Goal: Task Accomplishment & Management: Use online tool/utility

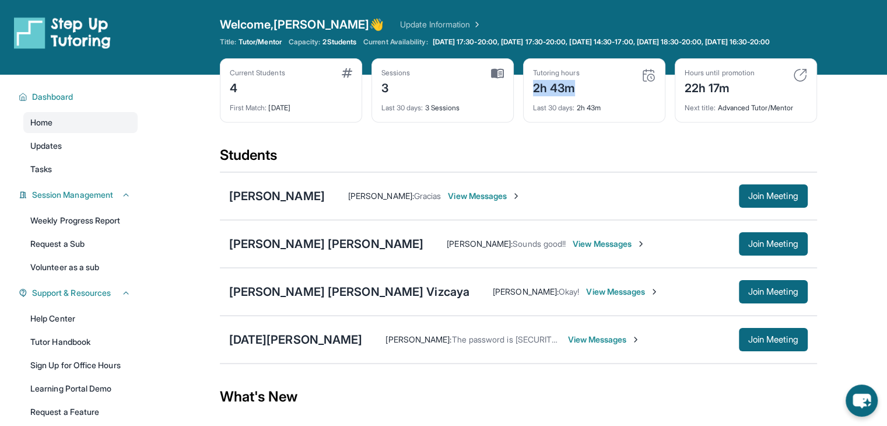
drag, startPoint x: 533, startPoint y: 95, endPoint x: 607, endPoint y: 93, distance: 73.5
click at [607, 93] on div "Tutoring hours 2h 43m" at bounding box center [594, 82] width 122 height 28
click at [553, 146] on div "Current Students 4 First Match : [DATE] Sessions 3 Last 30 days : 3 Sessions Tu…" at bounding box center [518, 101] width 597 height 87
click at [570, 44] on span "[DATE] 17:30-20:00, [DATE] 17:30-20:00, [DATE] 14:30-17:00, [DATE] 18:30-20:00,…" at bounding box center [601, 41] width 337 height 9
click at [752, 295] on span "Join Meeting" at bounding box center [773, 291] width 50 height 7
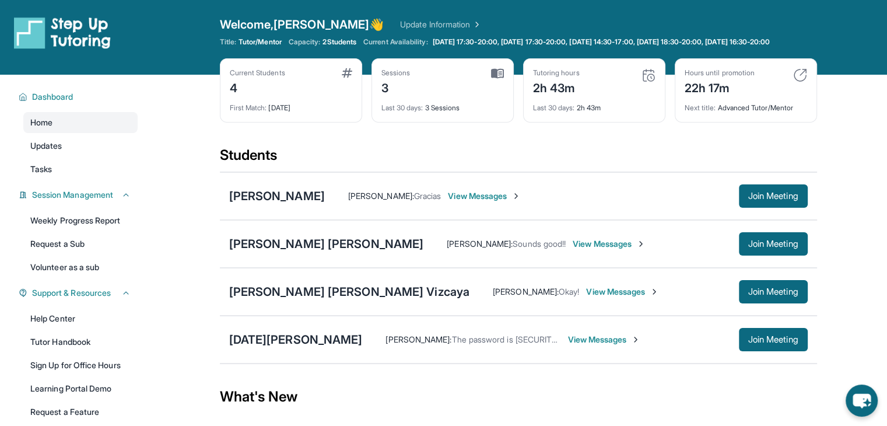
click at [645, 82] on img at bounding box center [648, 75] width 14 height 14
click at [574, 87] on div "2h 43m" at bounding box center [556, 87] width 47 height 19
drag, startPoint x: 384, startPoint y: 97, endPoint x: 410, endPoint y: 98, distance: 26.3
click at [410, 96] on div "Sessions 3" at bounding box center [442, 82] width 122 height 28
click at [411, 96] on div "Sessions 3" at bounding box center [442, 82] width 122 height 28
